Goal: Use online tool/utility: Utilize a website feature to perform a specific function

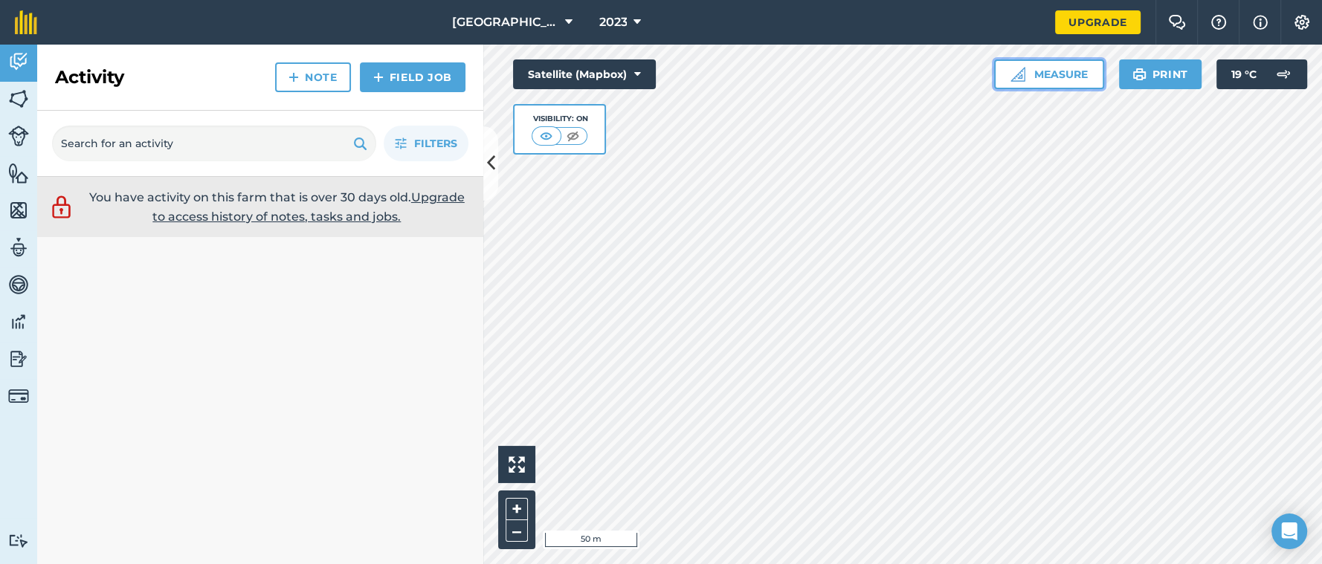
click at [1054, 77] on button "Measure" at bounding box center [1049, 74] width 110 height 30
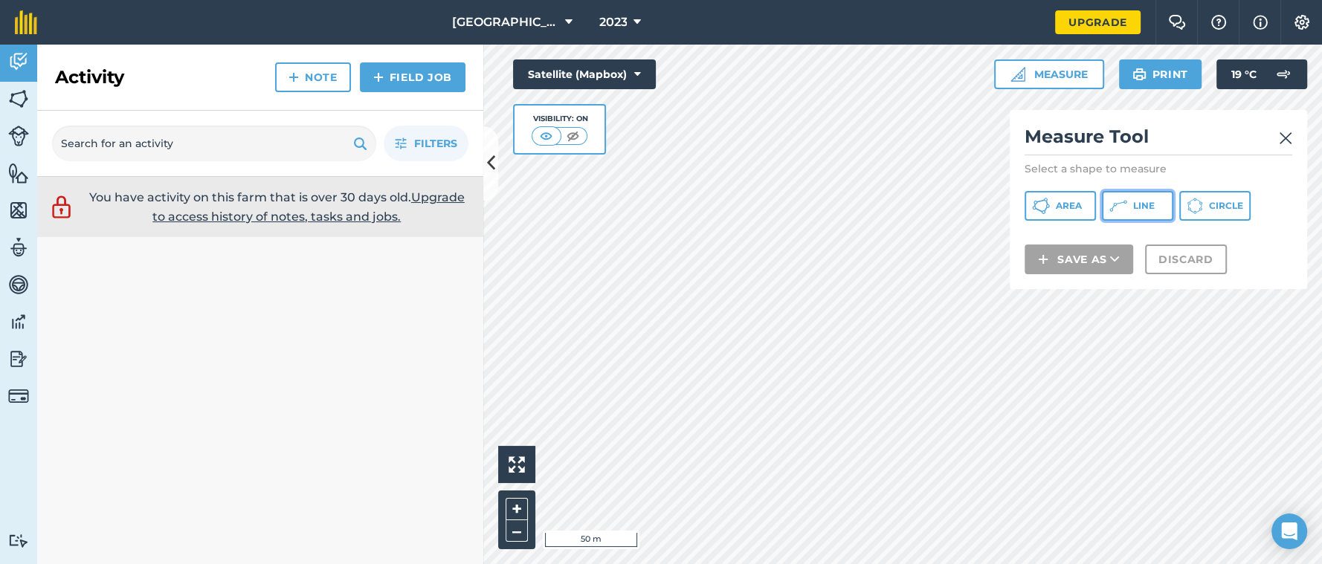
click at [1129, 204] on button "Line" at bounding box center [1137, 206] width 71 height 30
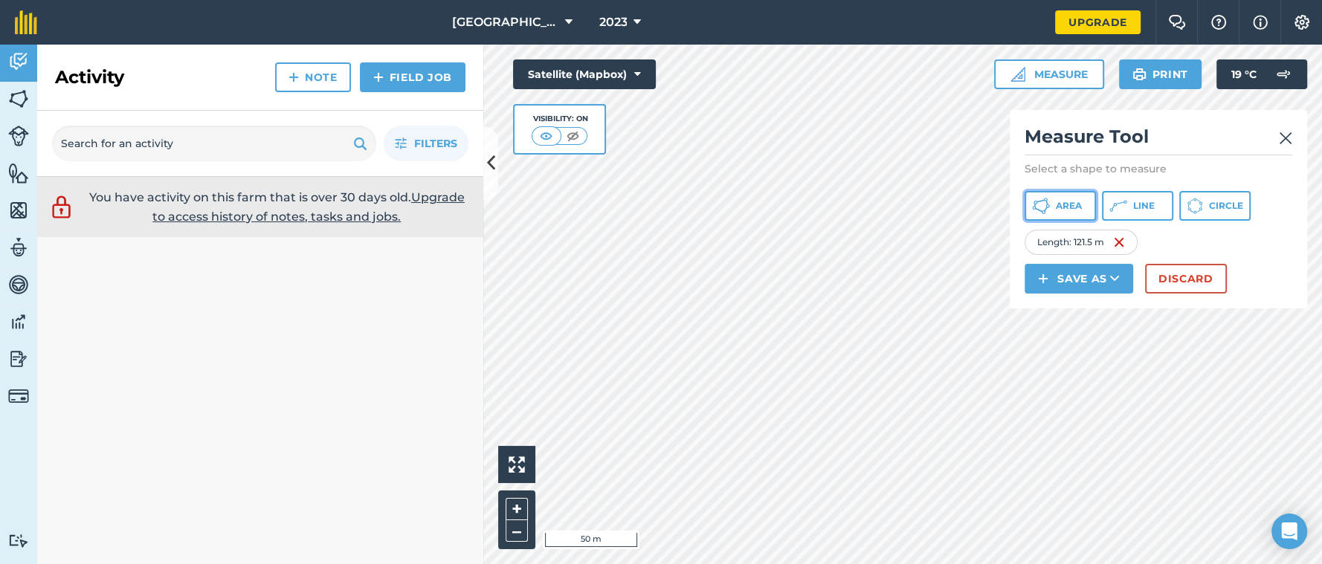
click at [1054, 207] on button "Area" at bounding box center [1059, 206] width 71 height 30
click at [1070, 207] on span "Area" at bounding box center [1069, 206] width 26 height 12
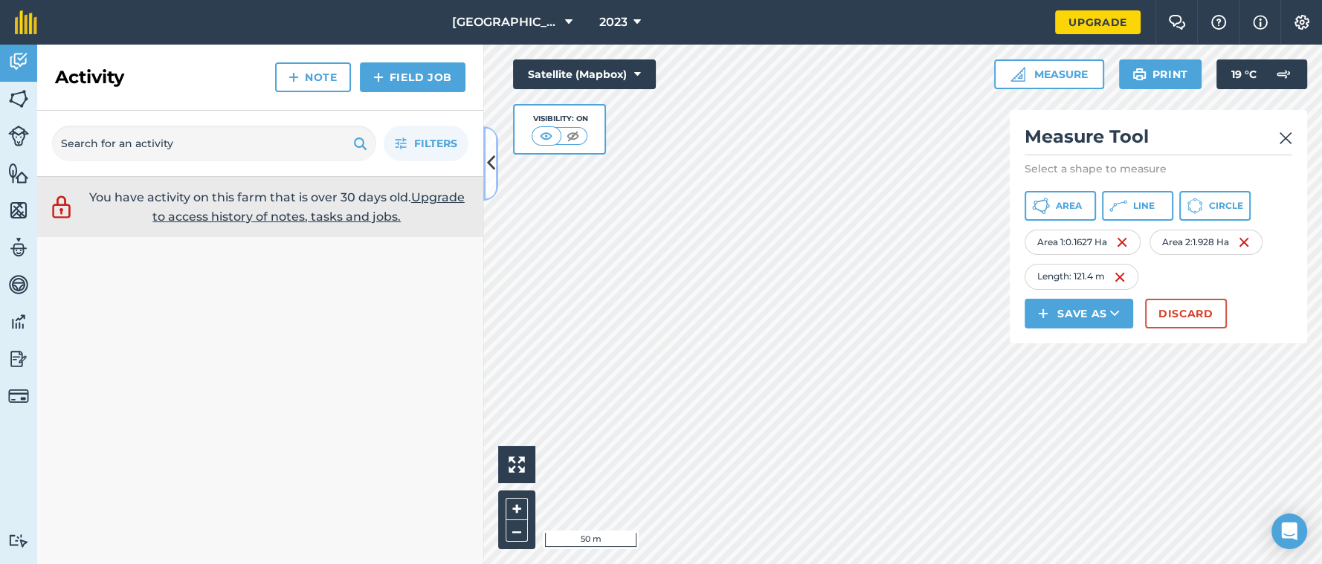
click at [491, 169] on icon at bounding box center [491, 163] width 8 height 26
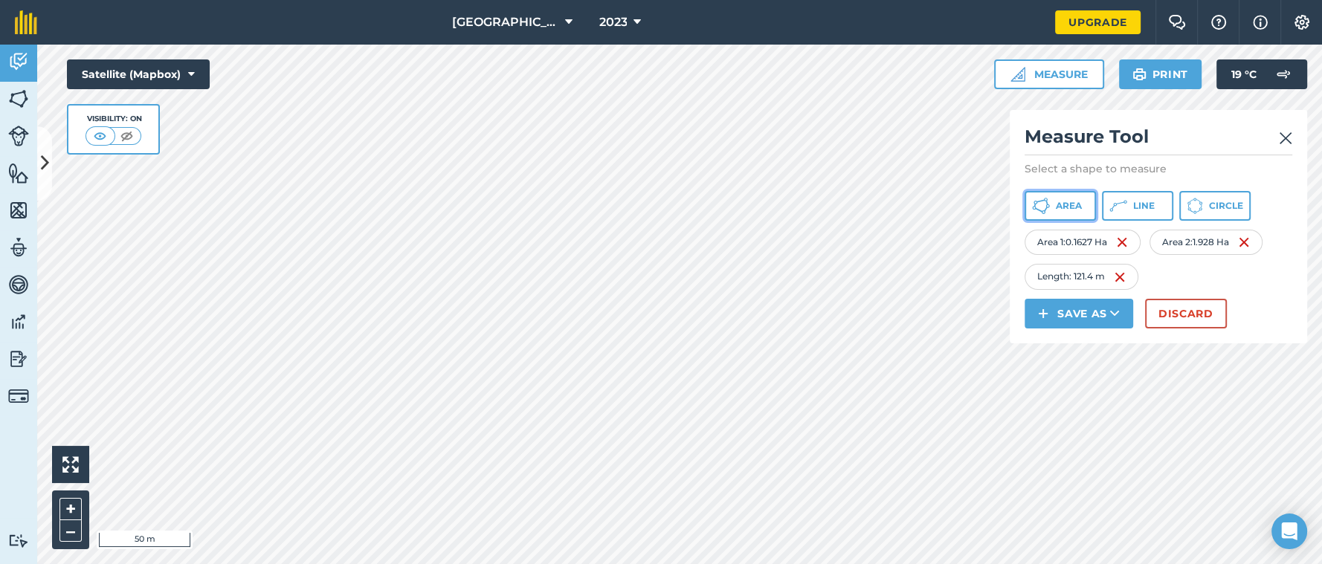
click at [1077, 207] on span "Area" at bounding box center [1069, 206] width 26 height 12
click at [1129, 276] on img at bounding box center [1125, 277] width 12 height 18
click at [1064, 207] on span "Area" at bounding box center [1069, 206] width 26 height 12
